Goal: Browse casually

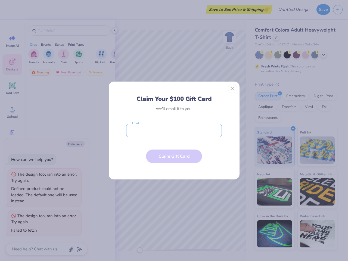
type textarea "x"
click at [174, 131] on input "email" at bounding box center [174, 131] width 96 height 14
click at [233, 89] on button "Close" at bounding box center [232, 88] width 9 height 9
